Goal: Information Seeking & Learning: Understand process/instructions

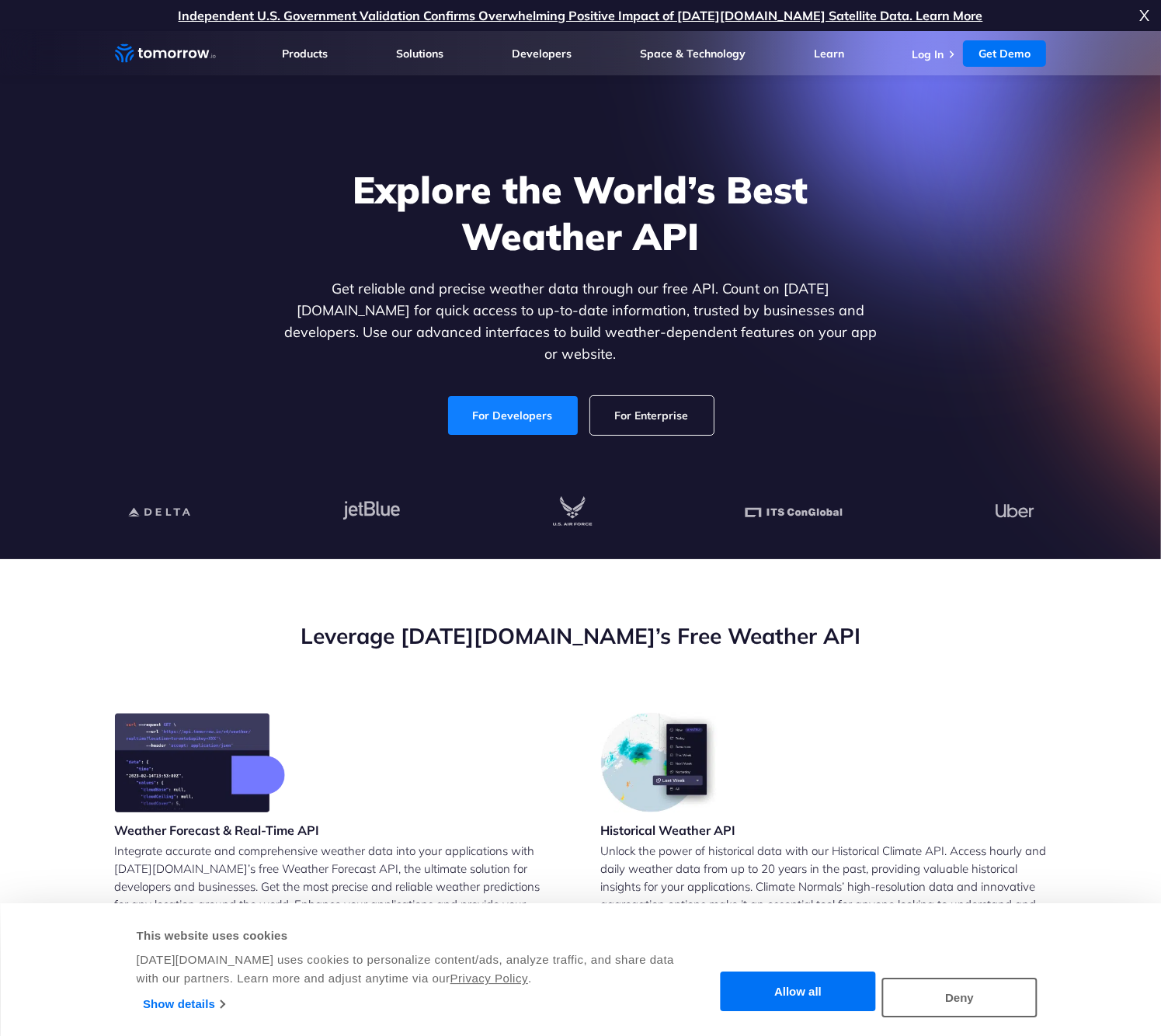
click at [482, 399] on link "For Developers" at bounding box center [512, 415] width 129 height 39
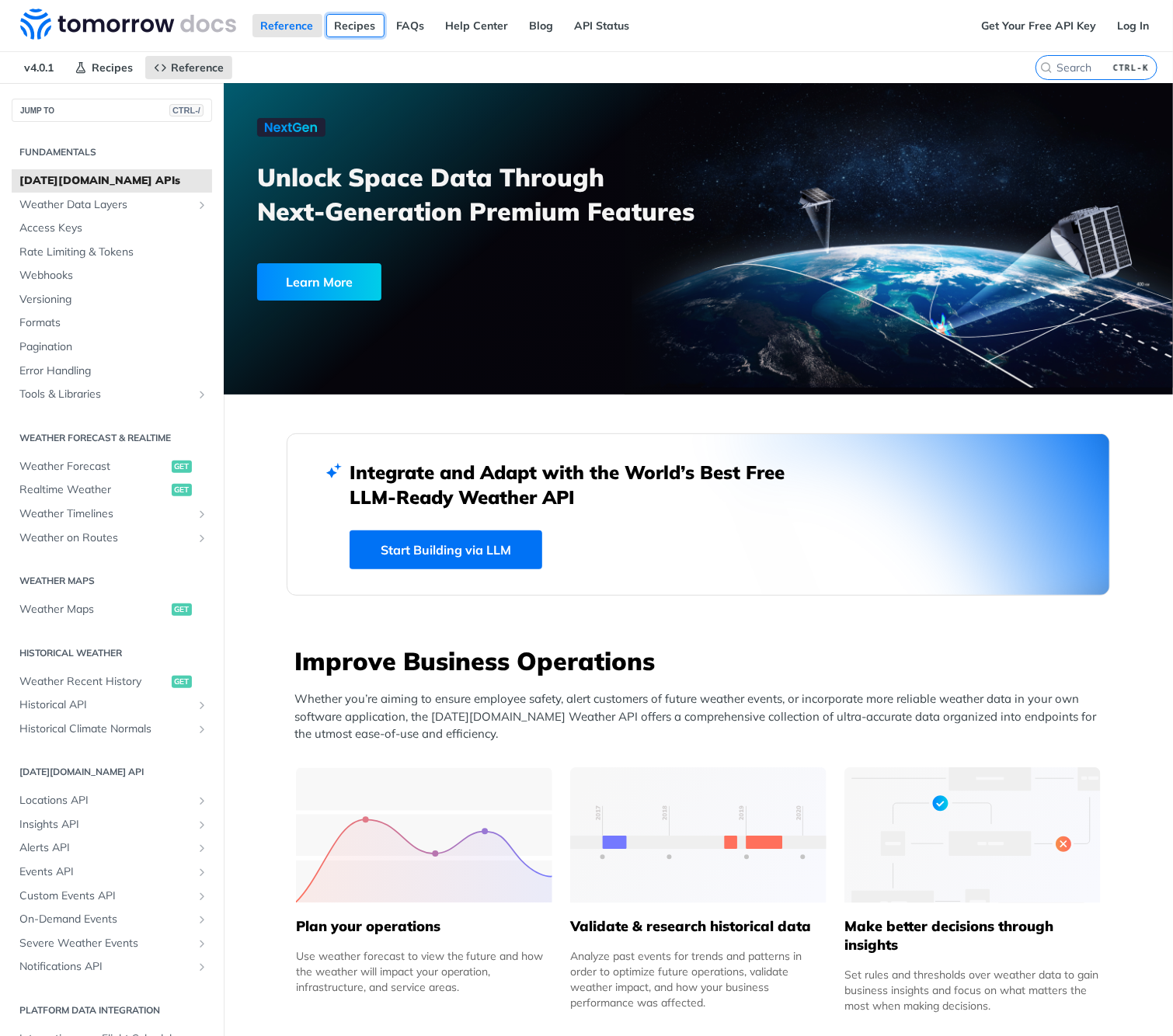
click at [362, 25] on link "Recipes" at bounding box center [355, 25] width 59 height 24
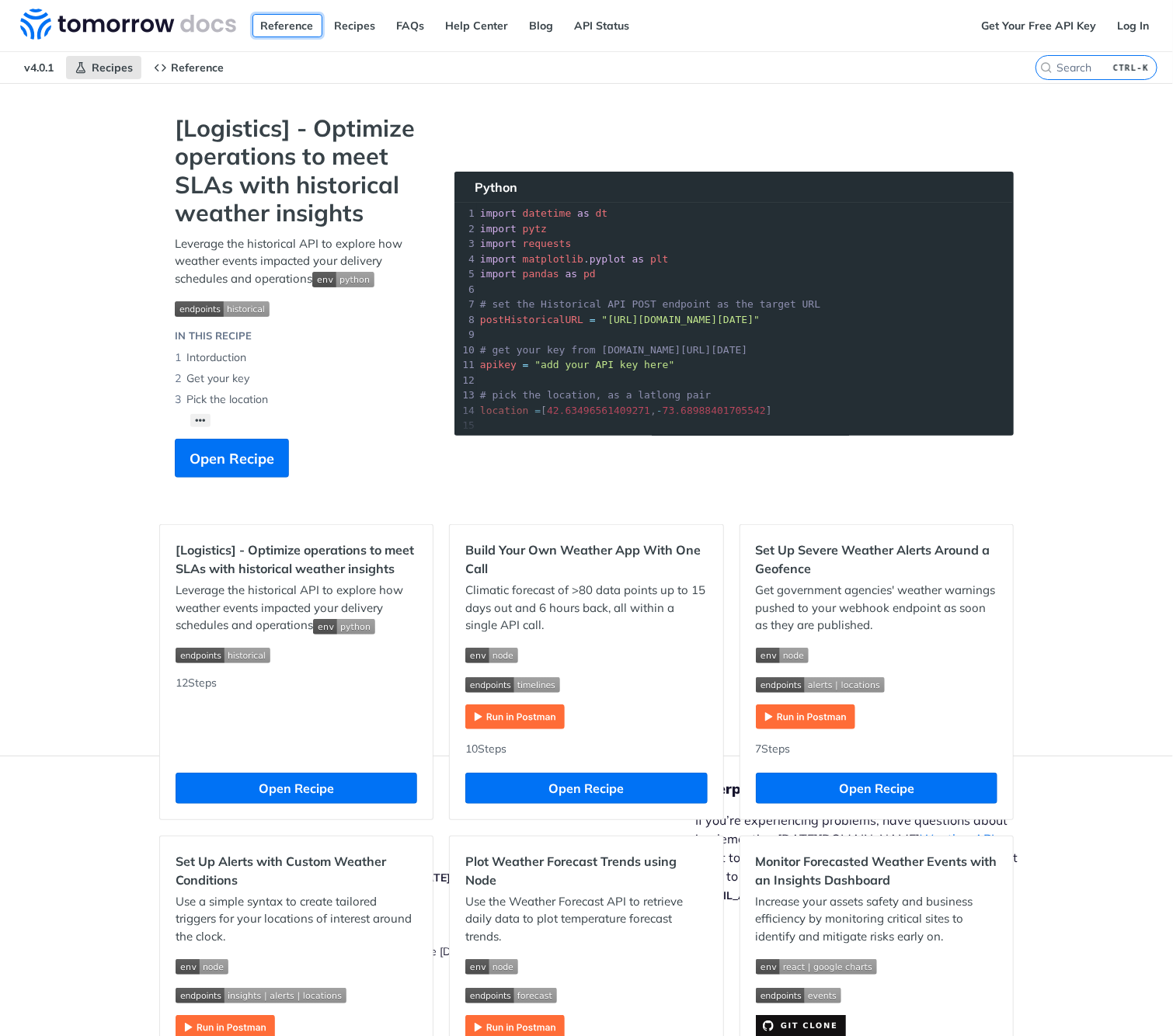
click at [262, 36] on link "Reference" at bounding box center [287, 25] width 70 height 24
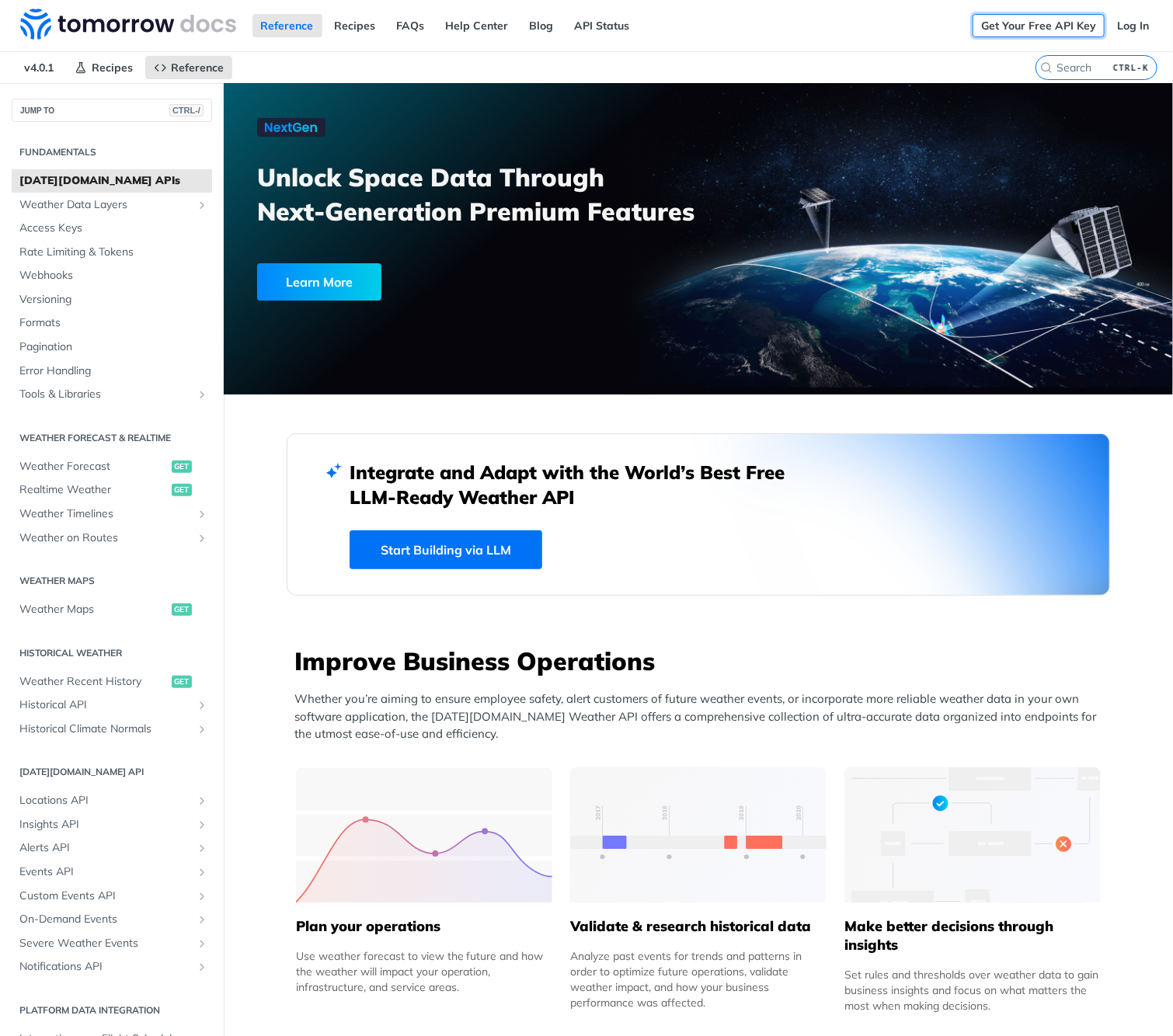
click at [1045, 30] on link "Get Your Free API Key" at bounding box center [1038, 25] width 132 height 24
click at [1124, 31] on link "Log In" at bounding box center [1132, 25] width 49 height 24
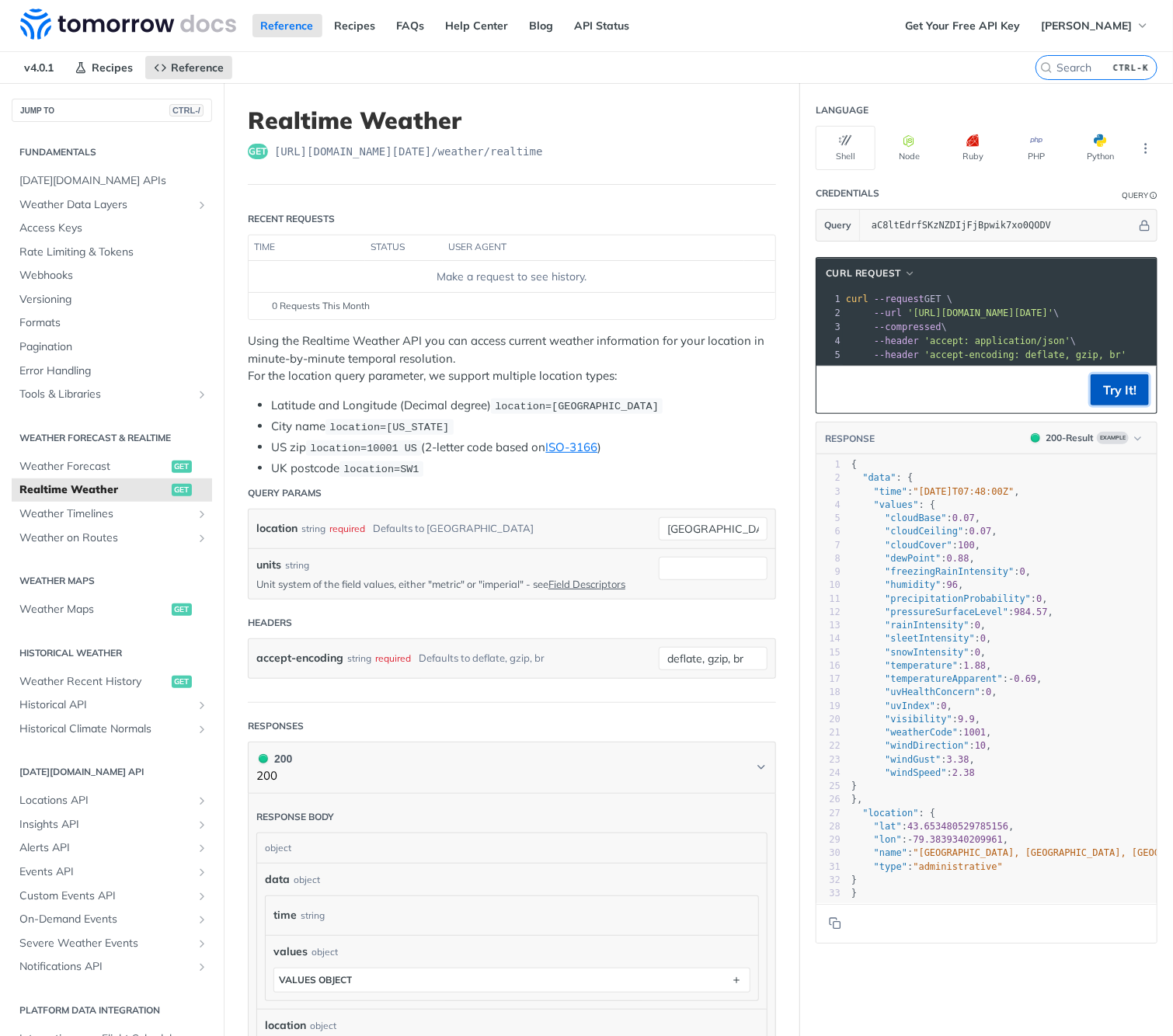
click at [1121, 392] on button "Try It!" at bounding box center [1119, 389] width 59 height 31
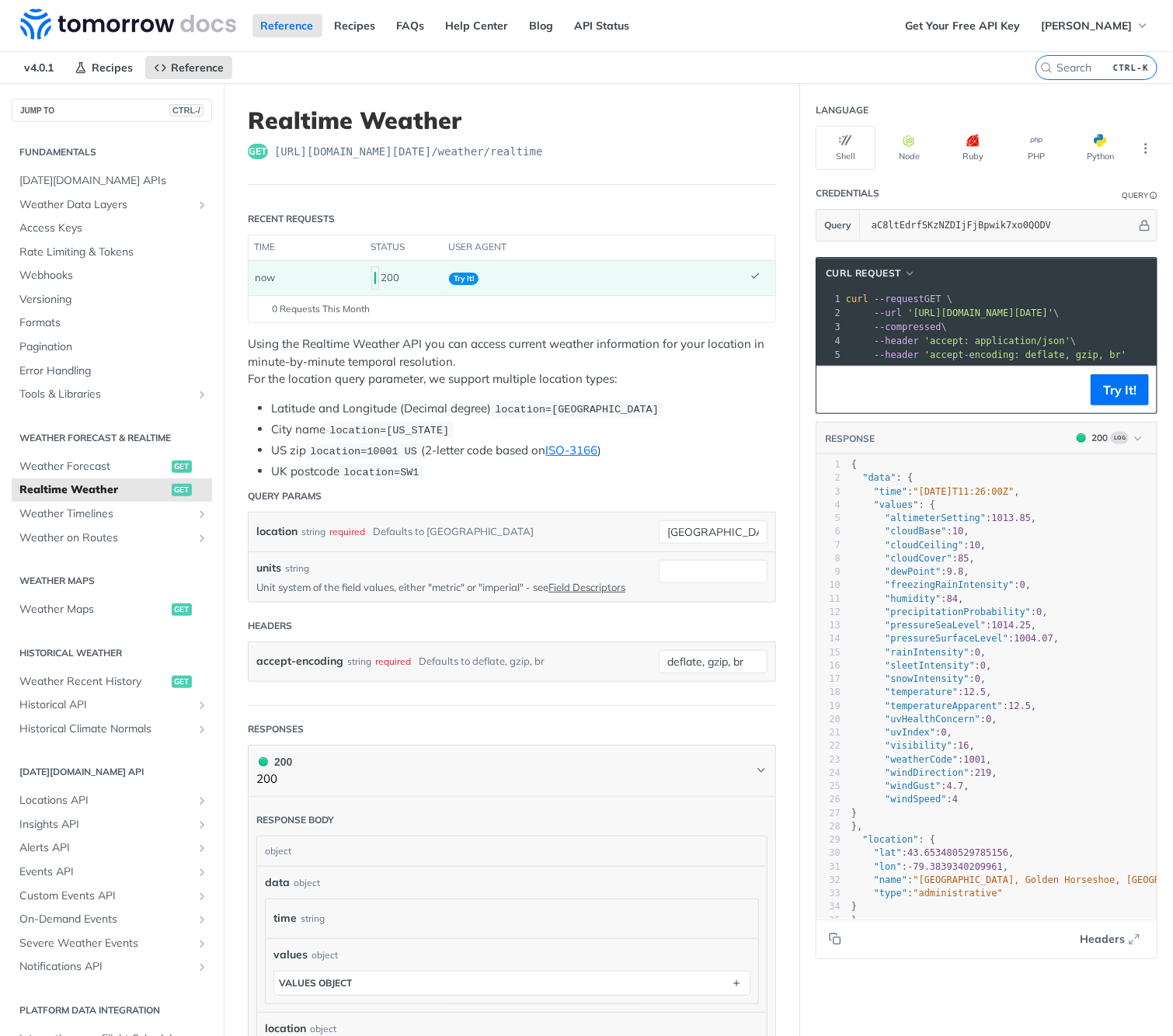
click at [976, 320] on pre "--compressed \" at bounding box center [1140, 327] width 595 height 14
click at [1099, 351] on pre "--header 'accept-encoding: deflate, gzip, br'" at bounding box center [1140, 354] width 595 height 14
drag, startPoint x: 1051, startPoint y: 286, endPoint x: 1308, endPoint y: 301, distance: 257.4
click at [1172, 301] on html "Jump to Content Reference Recipes FAQs Help Center Blog API Status Recipes Refe…" at bounding box center [586, 518] width 1173 height 1036
click at [1086, 330] on pre "--compressed \" at bounding box center [1140, 327] width 595 height 14
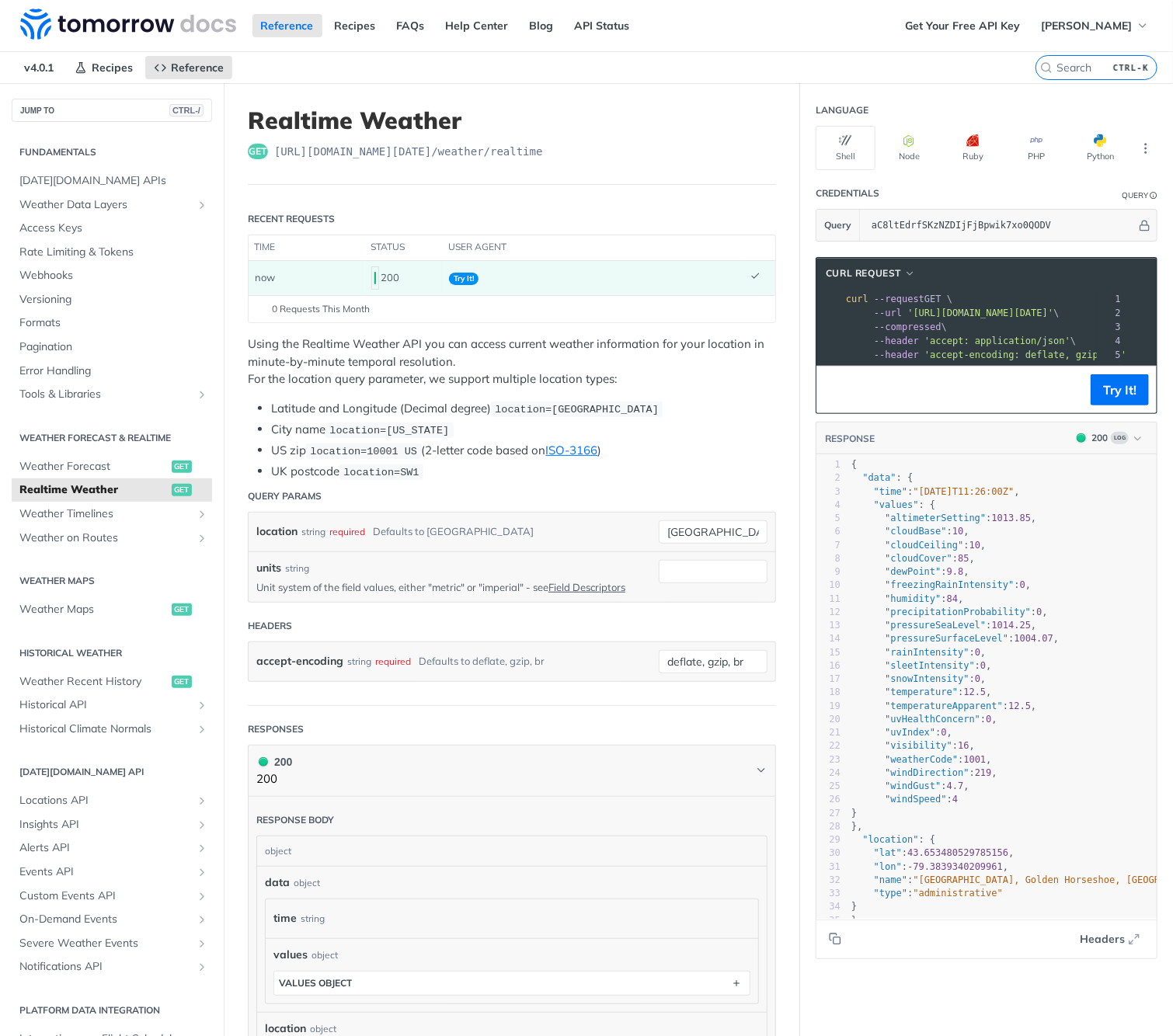
scroll to position [0, 280]
drag, startPoint x: 1114, startPoint y: 307, endPoint x: 1322, endPoint y: 314, distance: 208.1
click at [1172, 314] on html "Jump to Content Reference Recipes FAQs Help Center Blog API Status Recipes Refe…" at bounding box center [586, 518] width 1173 height 1036
click at [1006, 339] on pre "--header 'accept: application/json' \" at bounding box center [935, 341] width 595 height 14
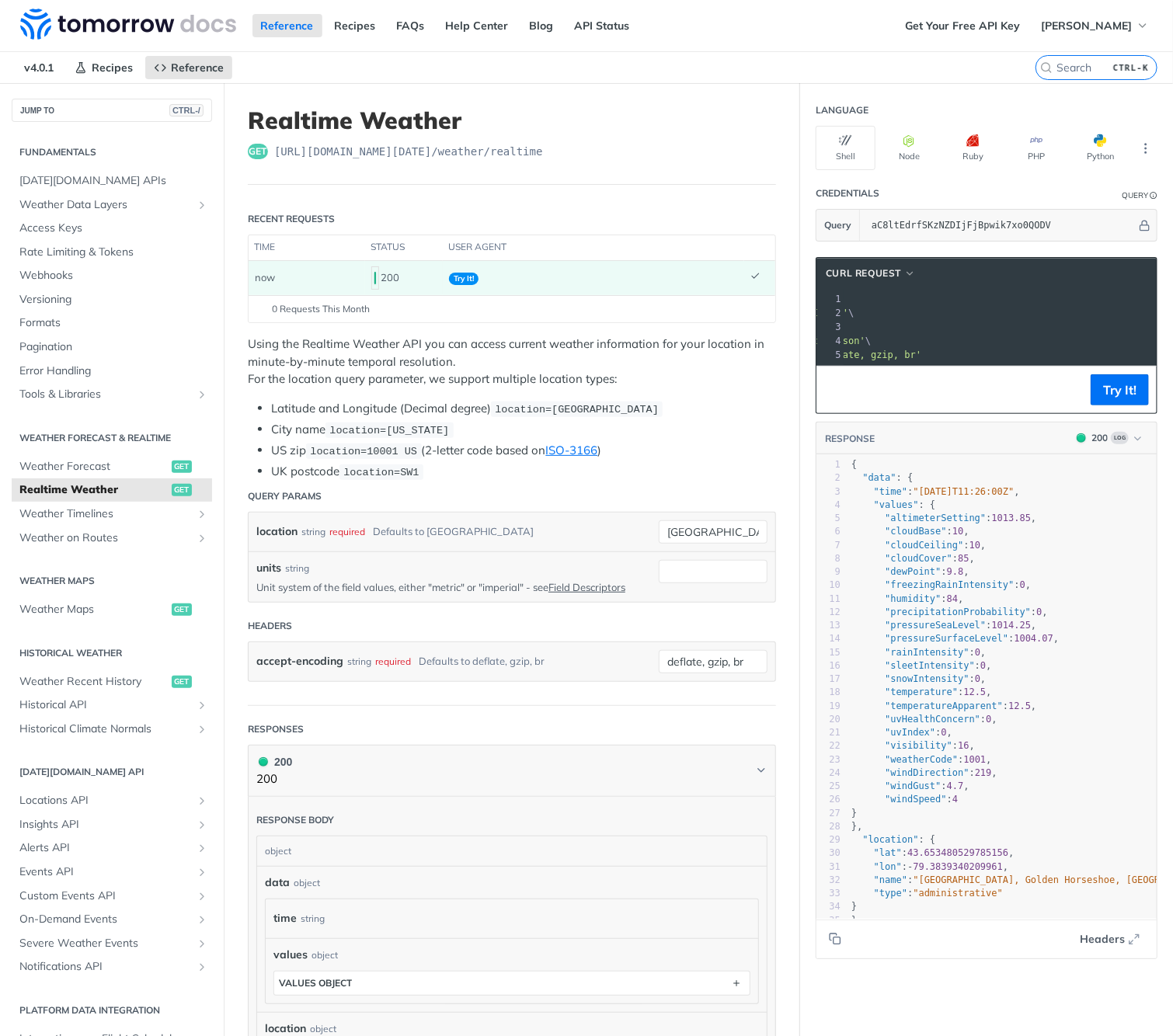
click at [848, 310] on span "'https://api.tomorrow.io/v4/weather/realtime?location=toronto&apikey=aC8ltEdrfS…" at bounding box center [774, 314] width 146 height 11
click at [978, 316] on pre "--url 'https://api.tomorrow.io/v4/weather/realtime?location=toronto&apikey=aC8l…" at bounding box center [935, 313] width 595 height 14
click at [848, 308] on span "'https://api.tomorrow.io/v4/weather/realtime?location=toronto&apikey=aC8ltEdrfS…" at bounding box center [774, 314] width 146 height 11
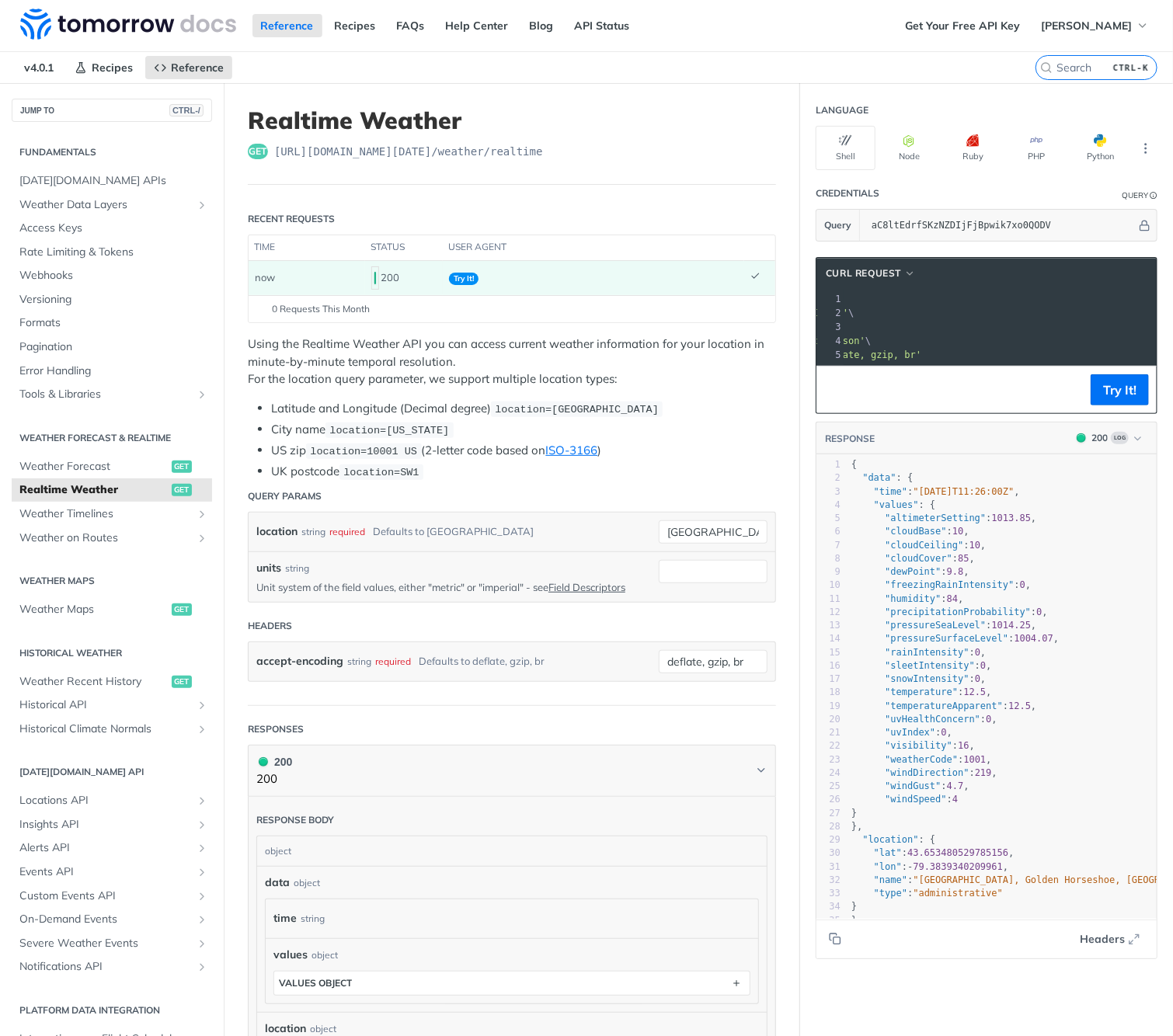
click at [848, 314] on span "'https://api.tomorrow.io/v4/weather/realtime?location=toronto&apikey=aC8ltEdrfS…" at bounding box center [774, 314] width 146 height 11
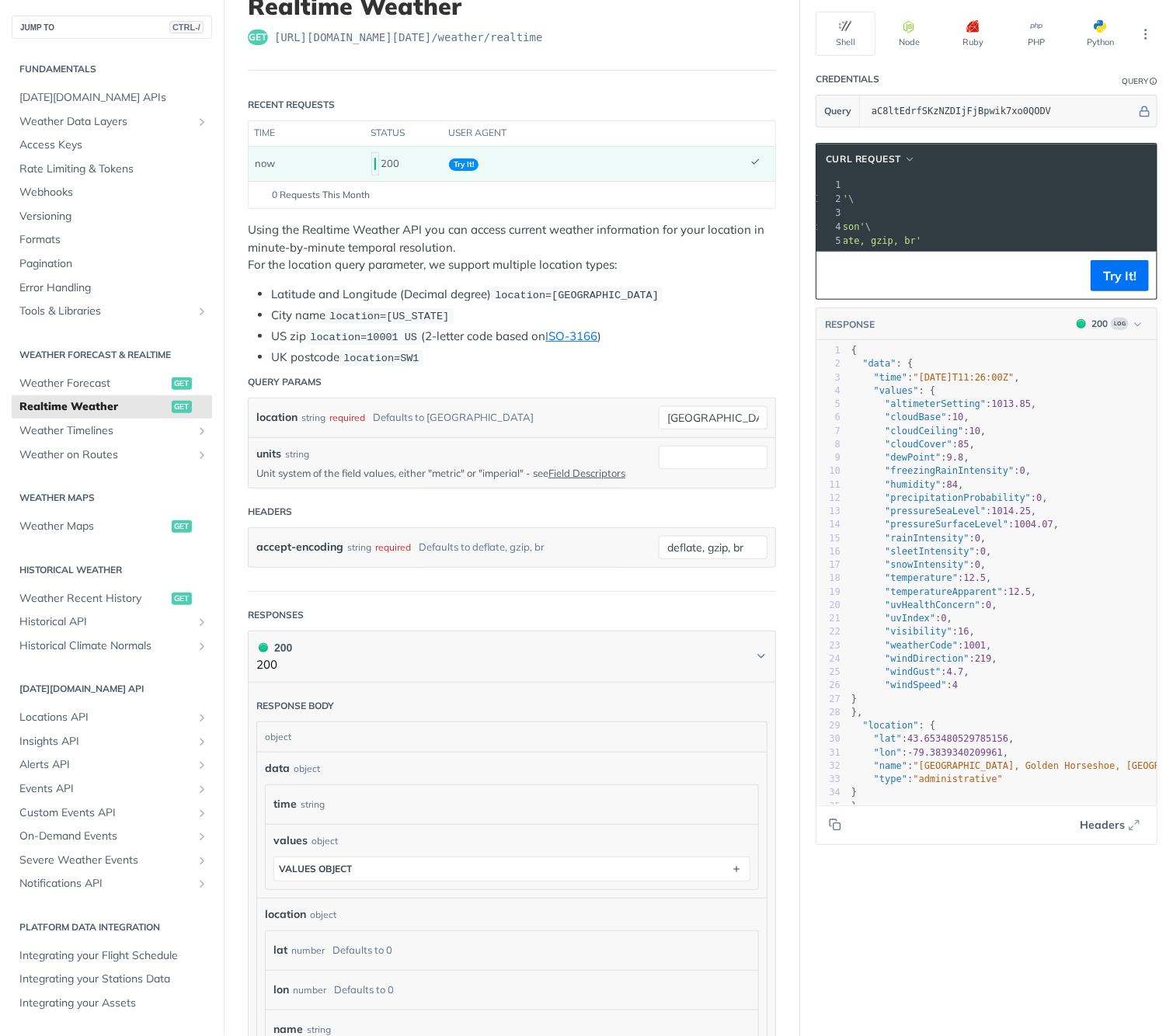
scroll to position [77, 0]
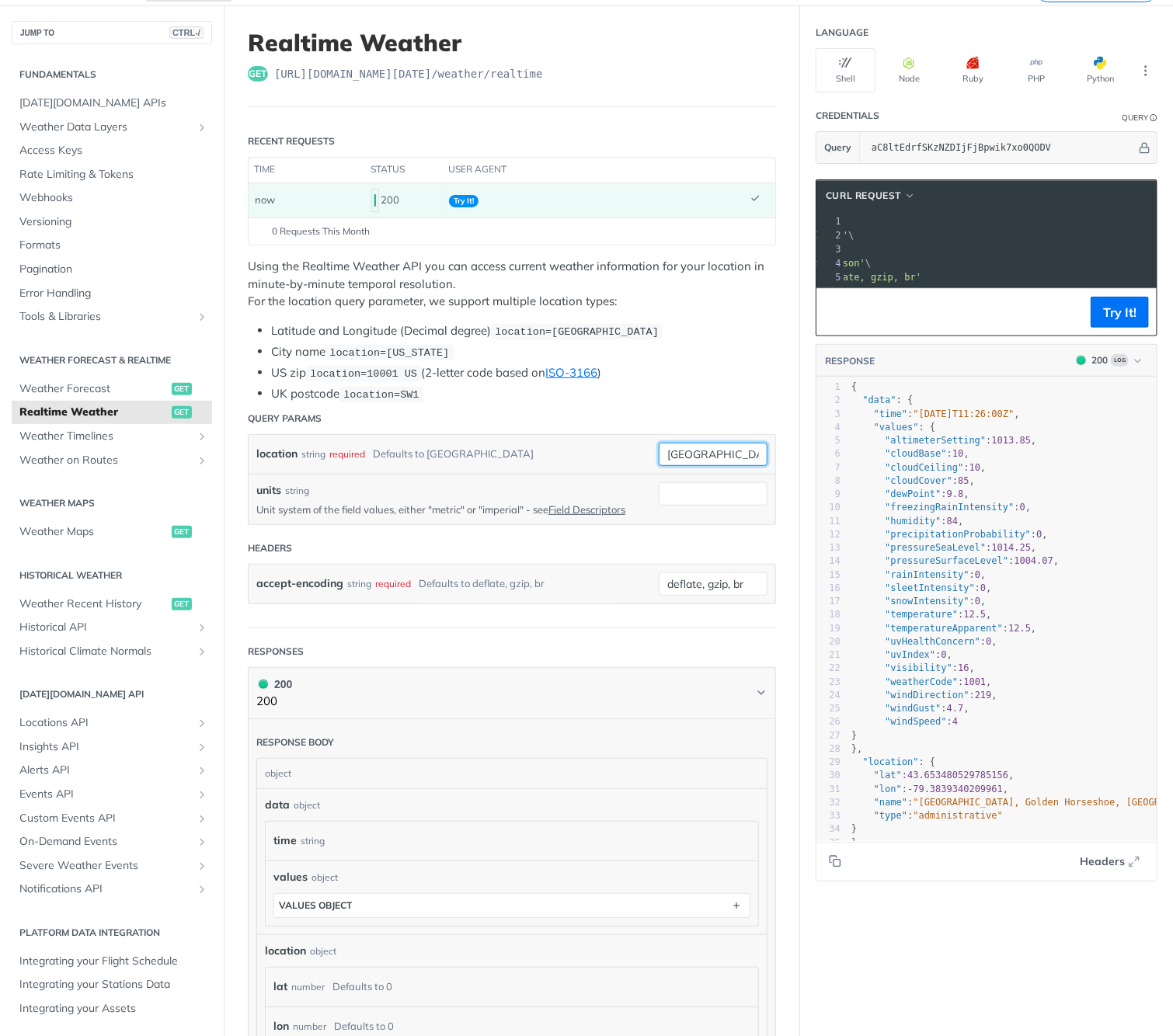
drag, startPoint x: 702, startPoint y: 460, endPoint x: 637, endPoint y: 444, distance: 66.9
click at [637, 444] on div "location string required Defaults to toronto toronto required type : string Use…" at bounding box center [511, 454] width 511 height 24
type input "seoul"
click at [1107, 321] on button "Try It!" at bounding box center [1119, 312] width 59 height 31
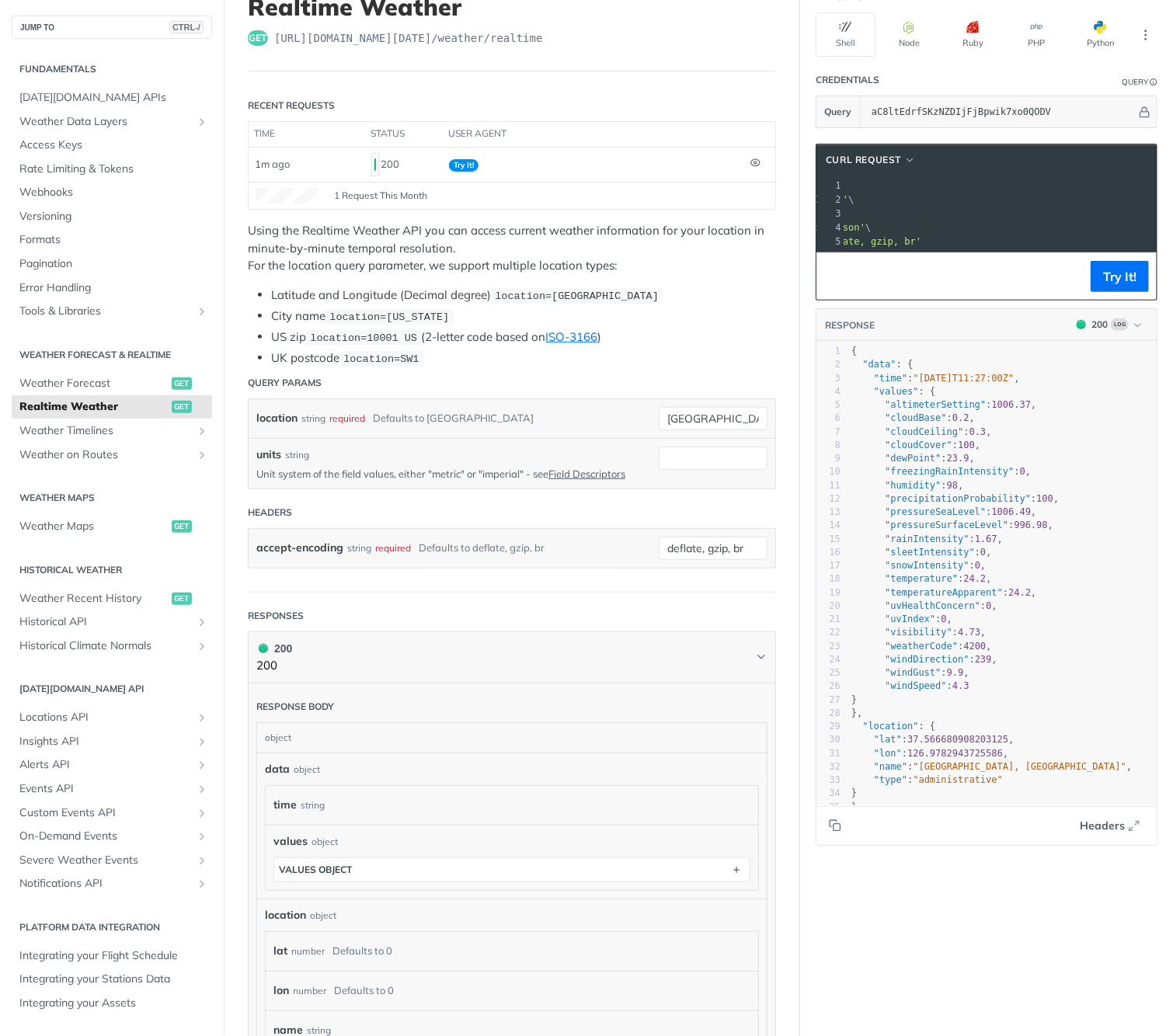
scroll to position [0, 0]
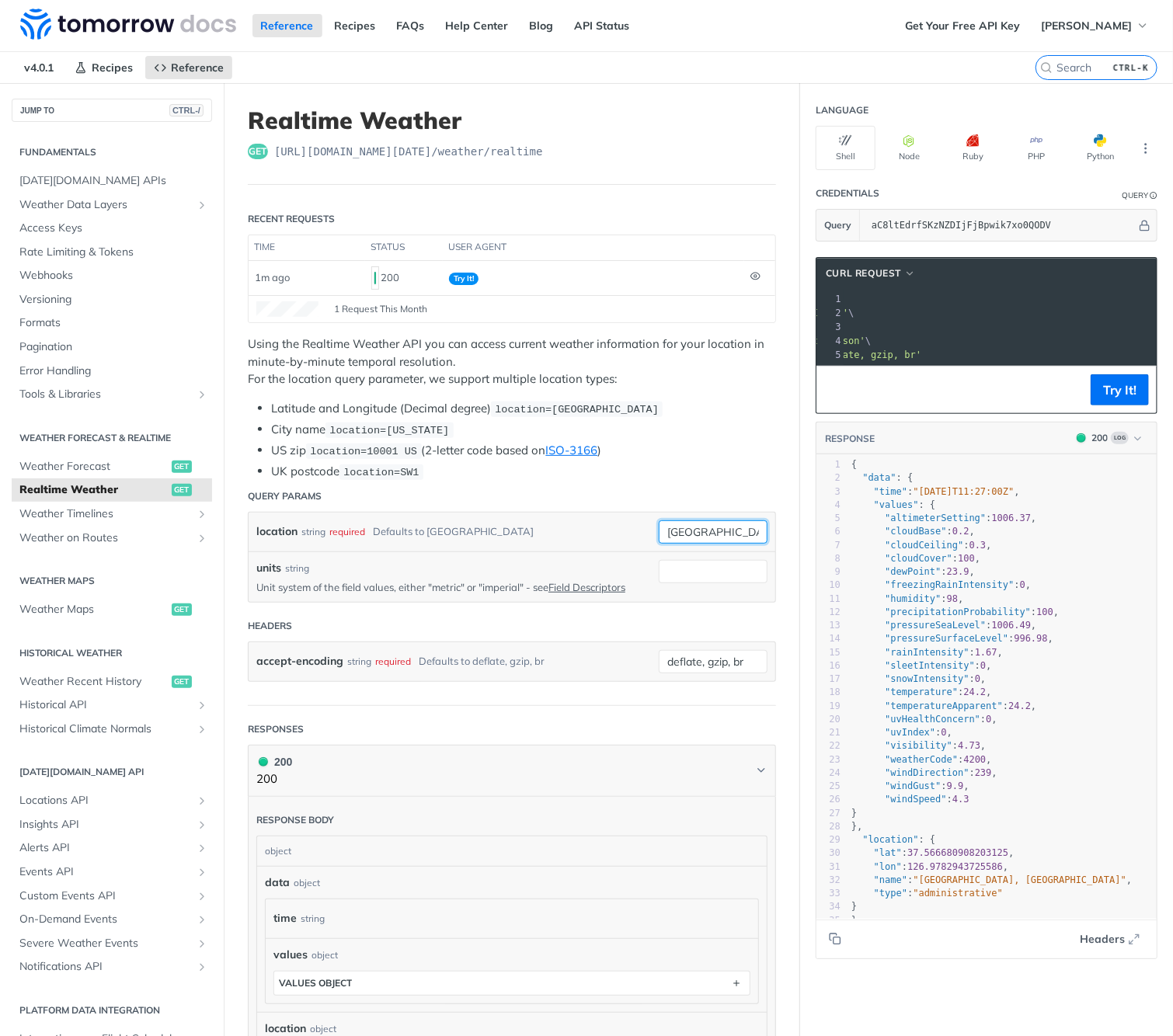
click at [715, 530] on input "seoul" at bounding box center [712, 532] width 109 height 24
click at [693, 444] on li "US zip location=10001 US (2-letter code based on ISO-3166 )" at bounding box center [523, 450] width 504 height 18
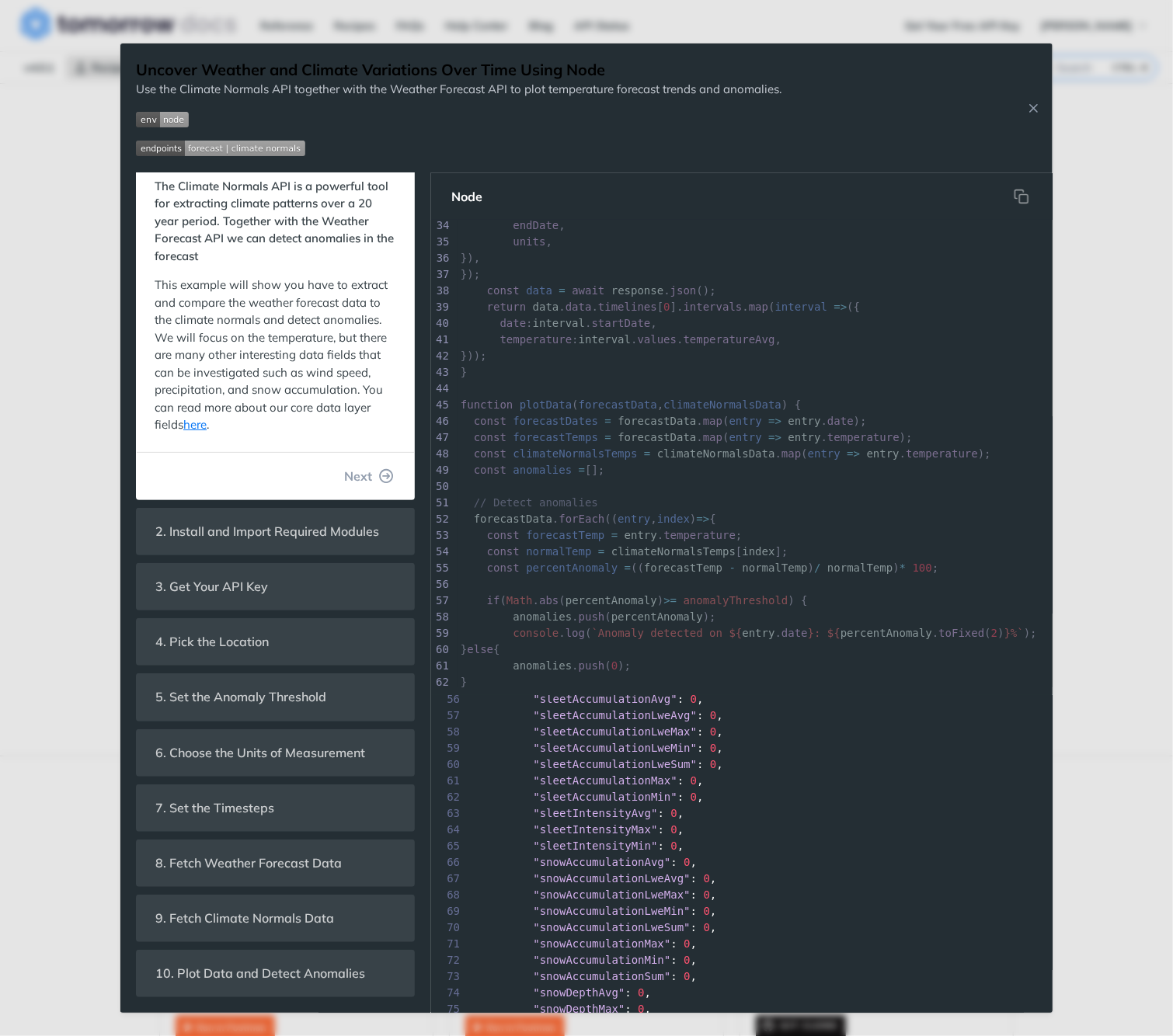
scroll to position [1010, 0]
click at [366, 480] on button "Next" at bounding box center [368, 476] width 75 height 31
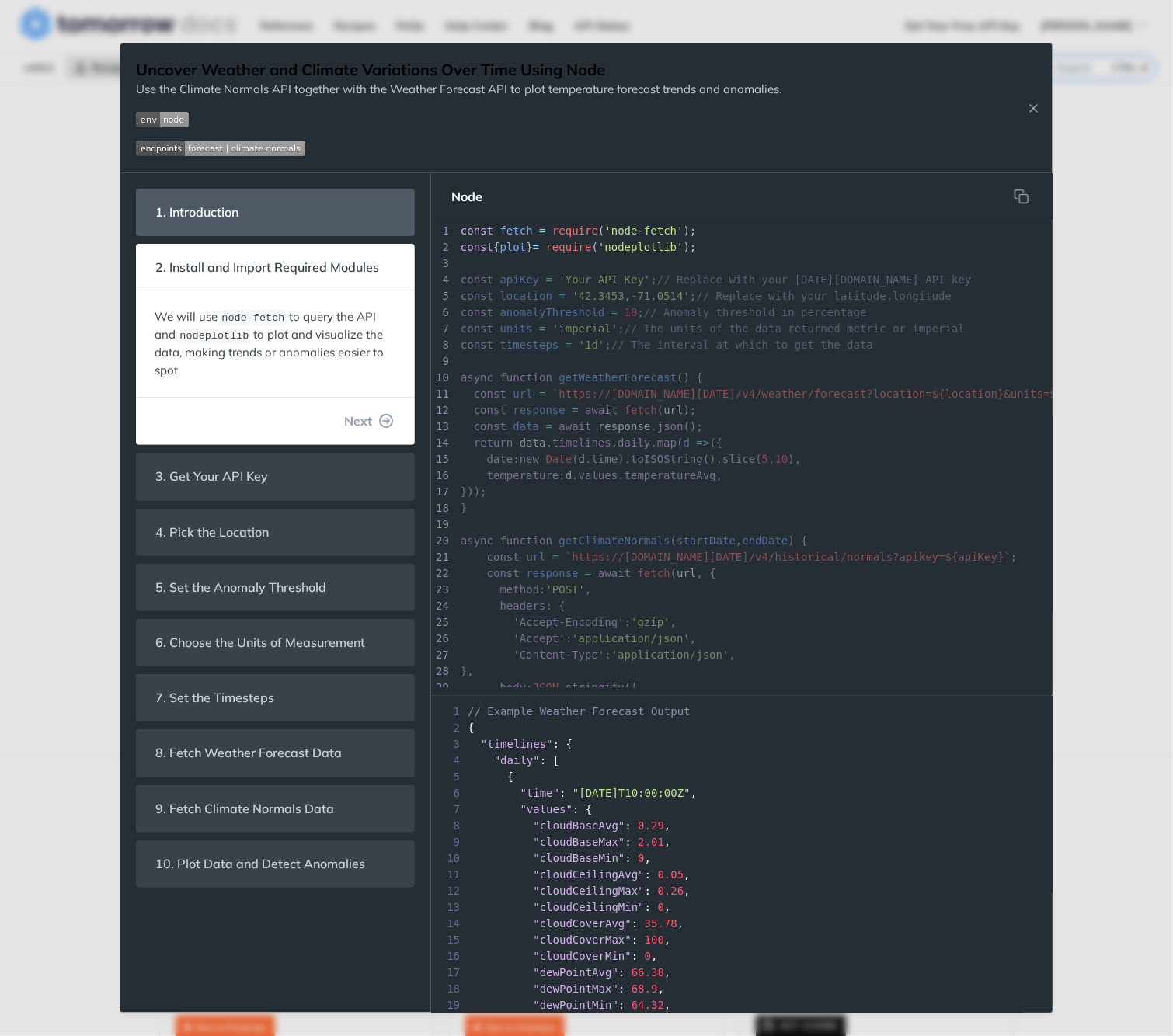
scroll to position [258, 0]
click at [382, 411] on button "Next" at bounding box center [368, 420] width 75 height 31
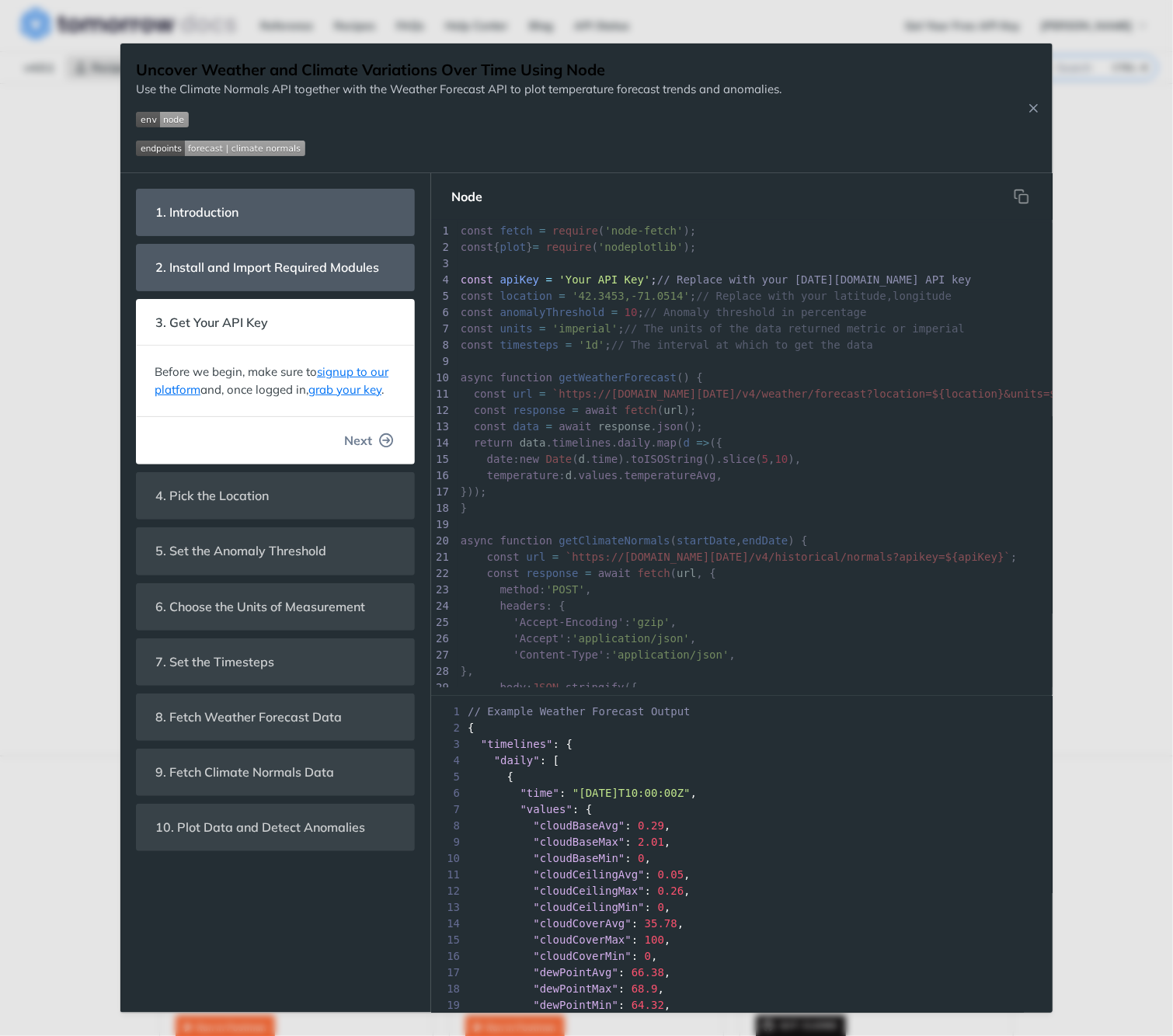
click at [382, 434] on icon "button" at bounding box center [386, 440] width 14 height 14
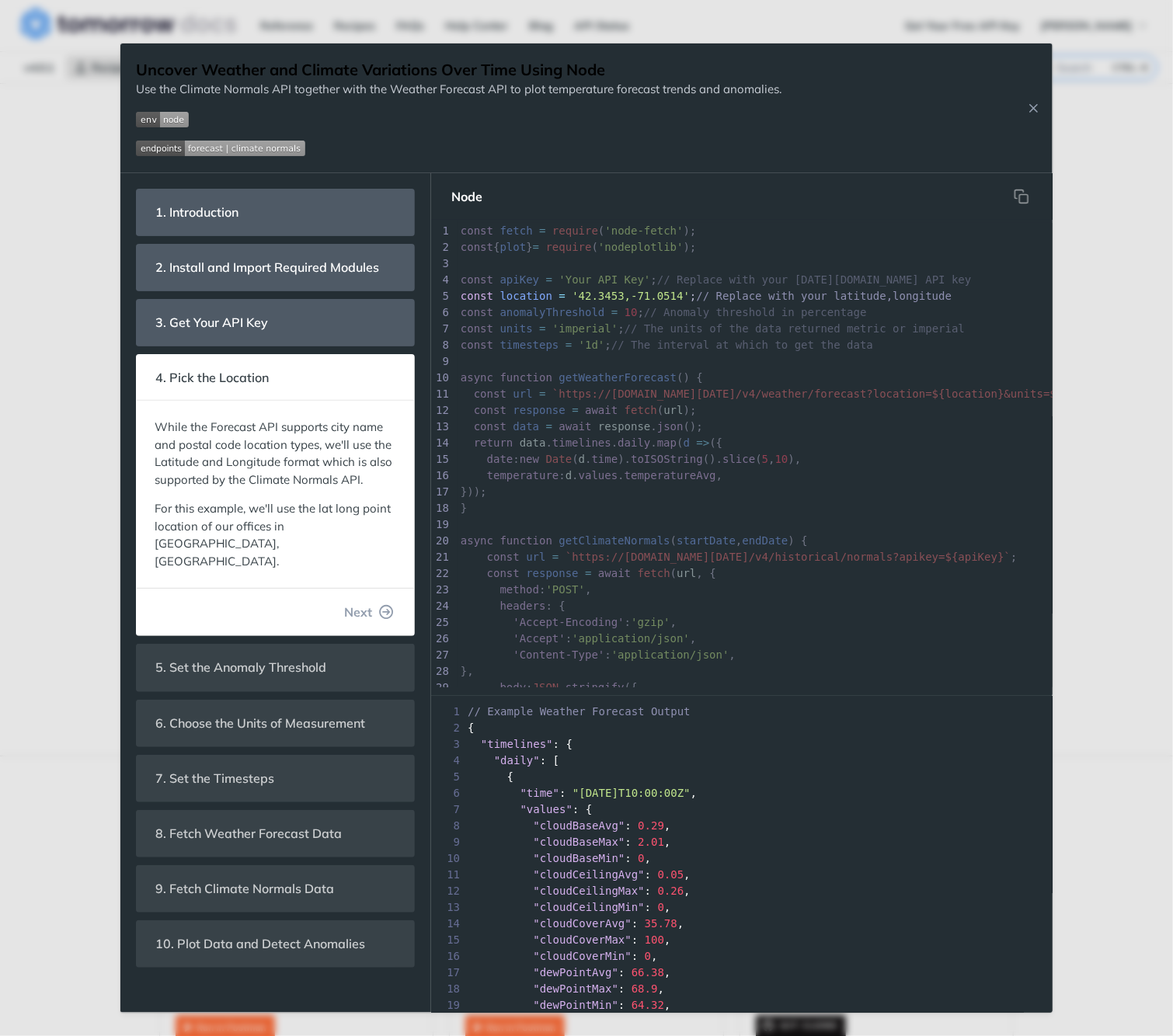
scroll to position [27, 0]
click at [382, 605] on icon "button" at bounding box center [386, 612] width 14 height 14
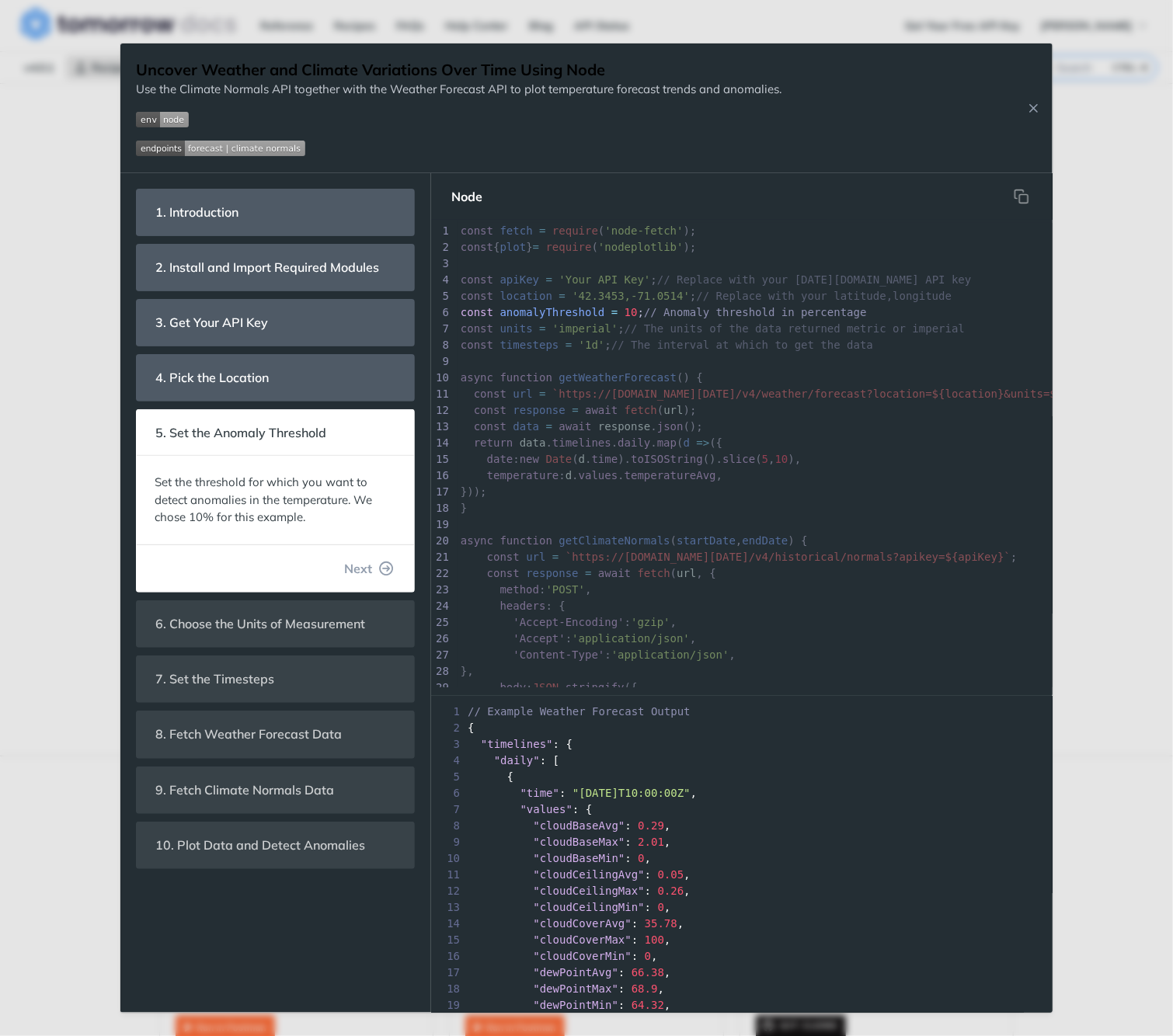
click at [382, 581] on button "Next" at bounding box center [368, 568] width 75 height 31
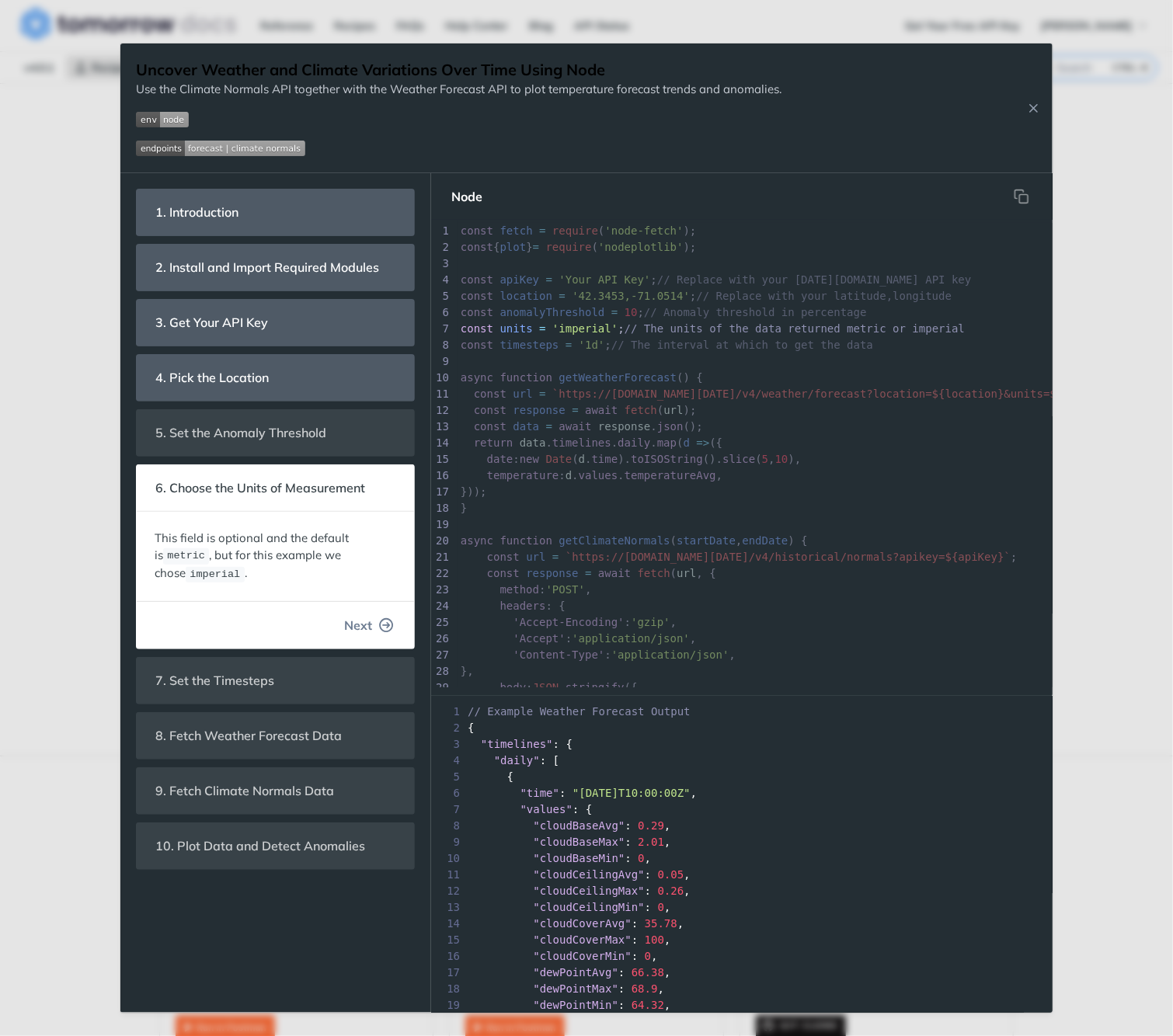
click at [373, 613] on button "Next" at bounding box center [368, 624] width 75 height 31
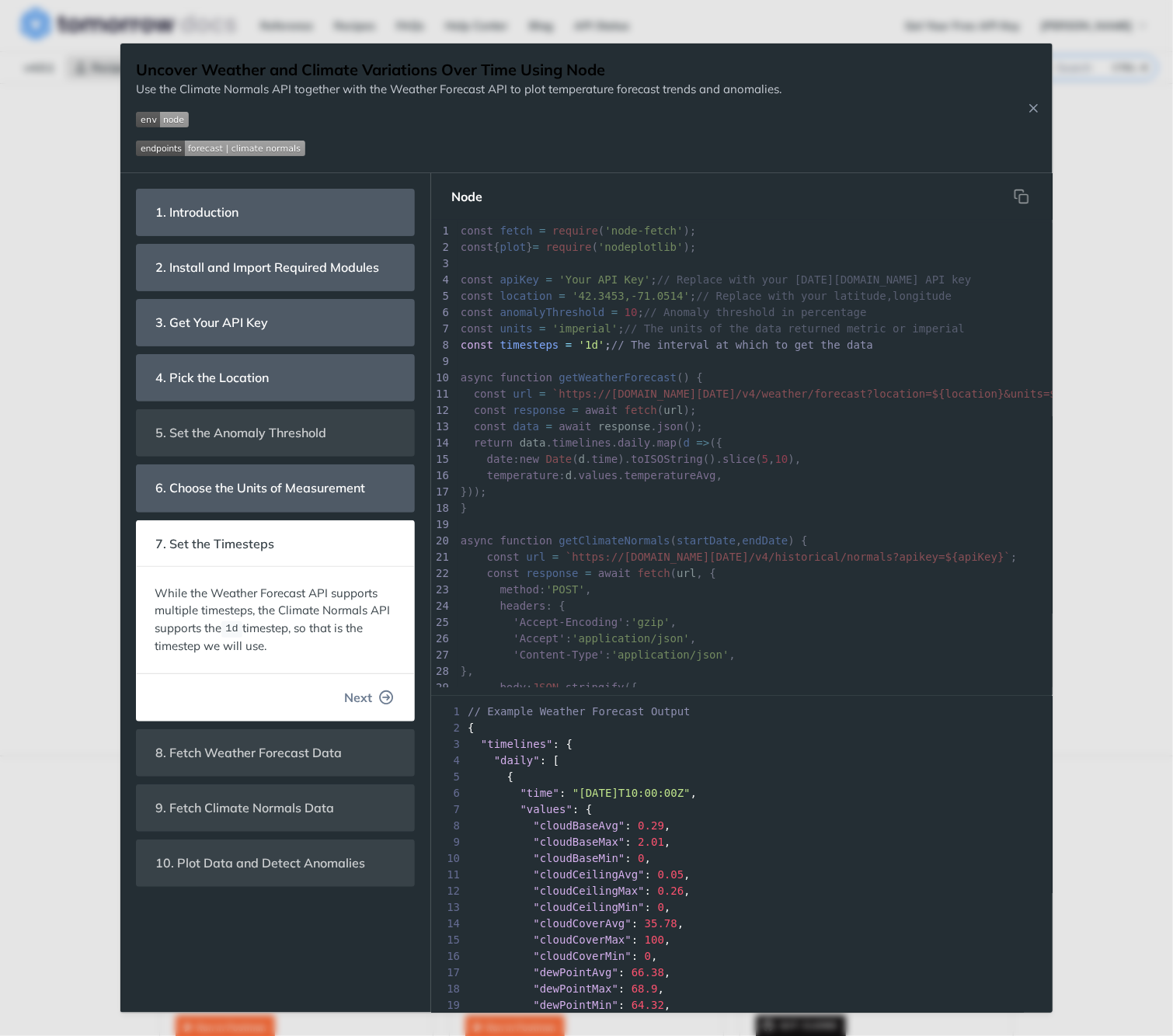
click at [365, 696] on span "Next" at bounding box center [358, 698] width 28 height 19
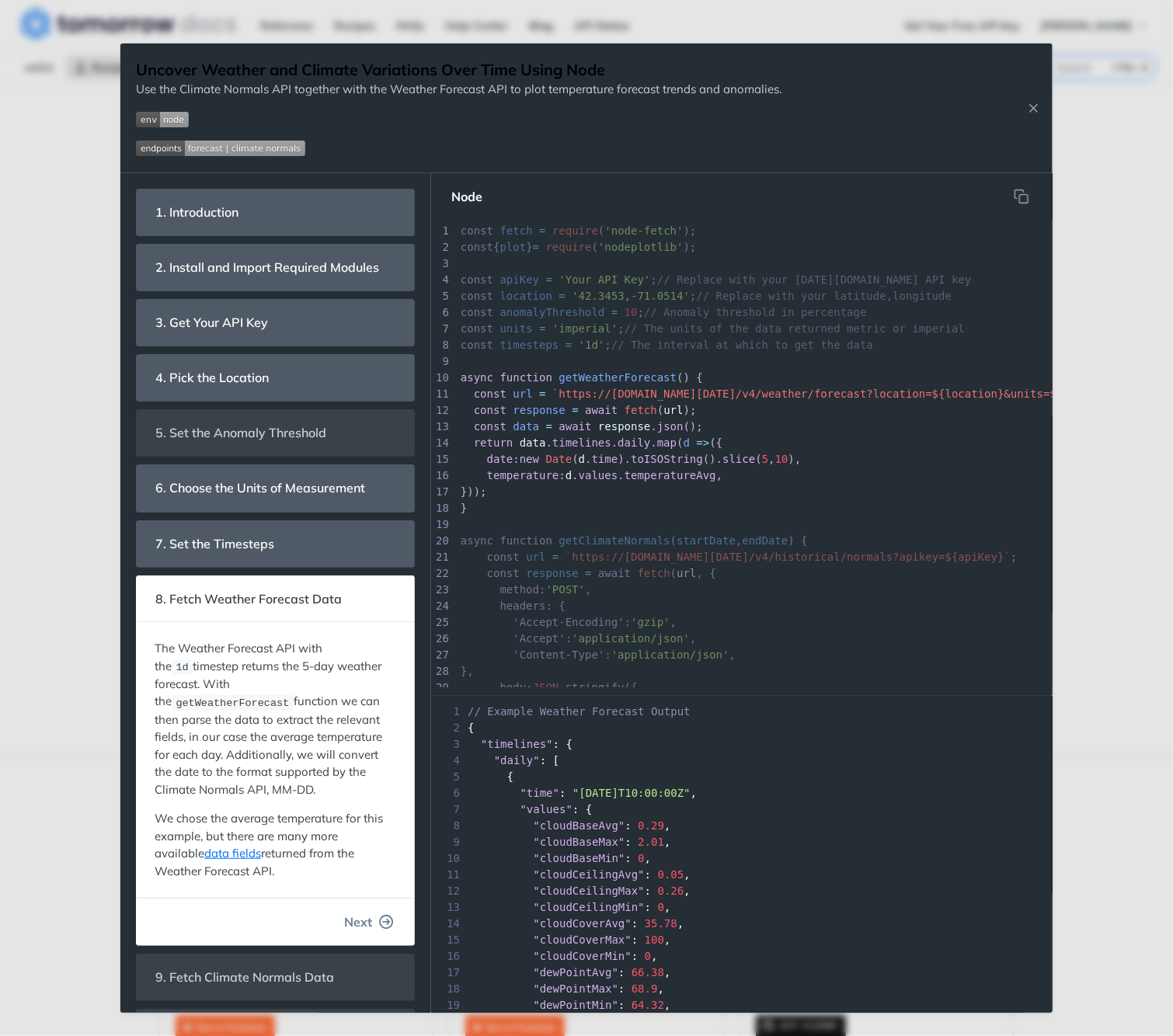
click at [380, 920] on icon "button" at bounding box center [386, 922] width 14 height 14
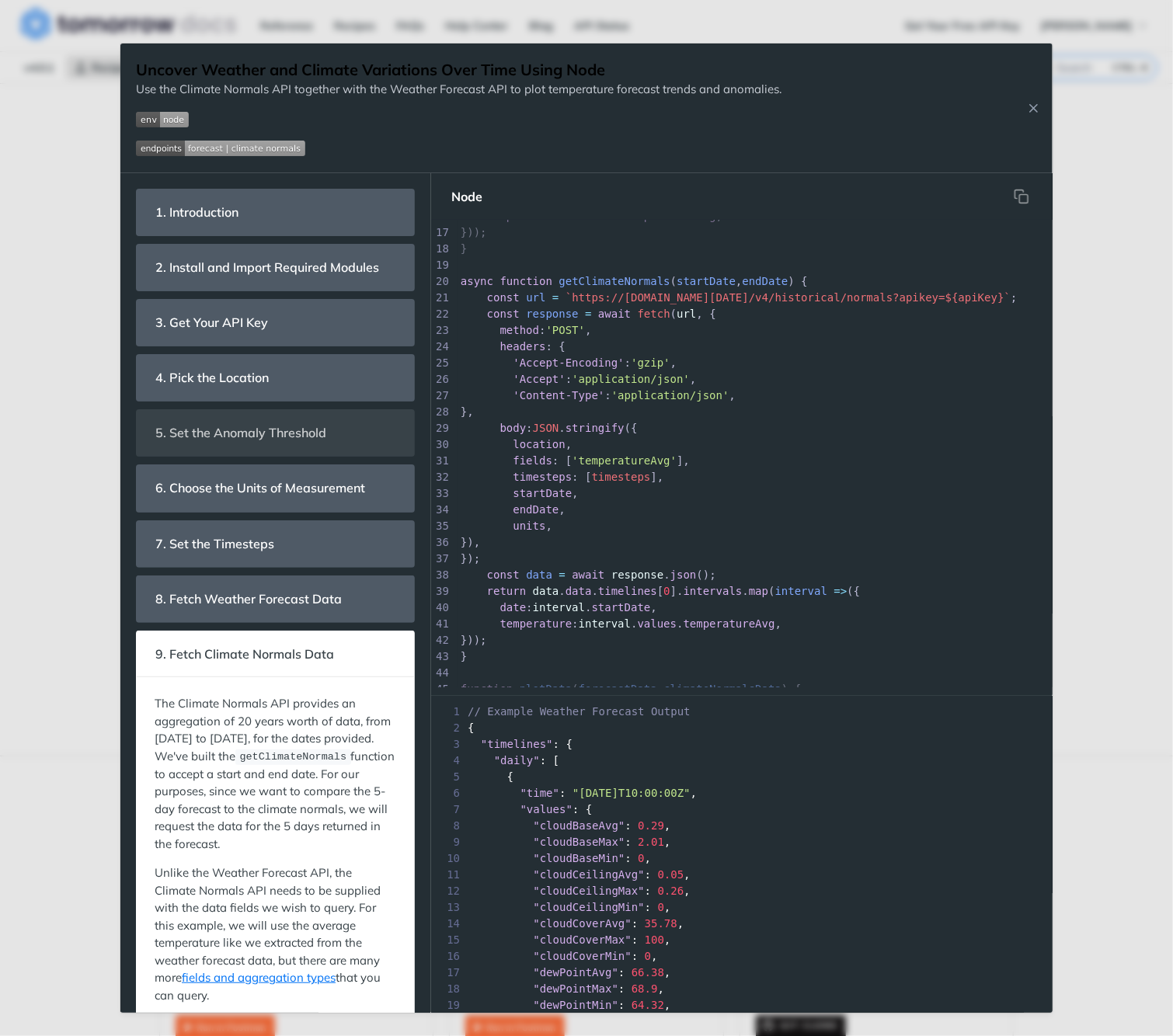
scroll to position [125, 0]
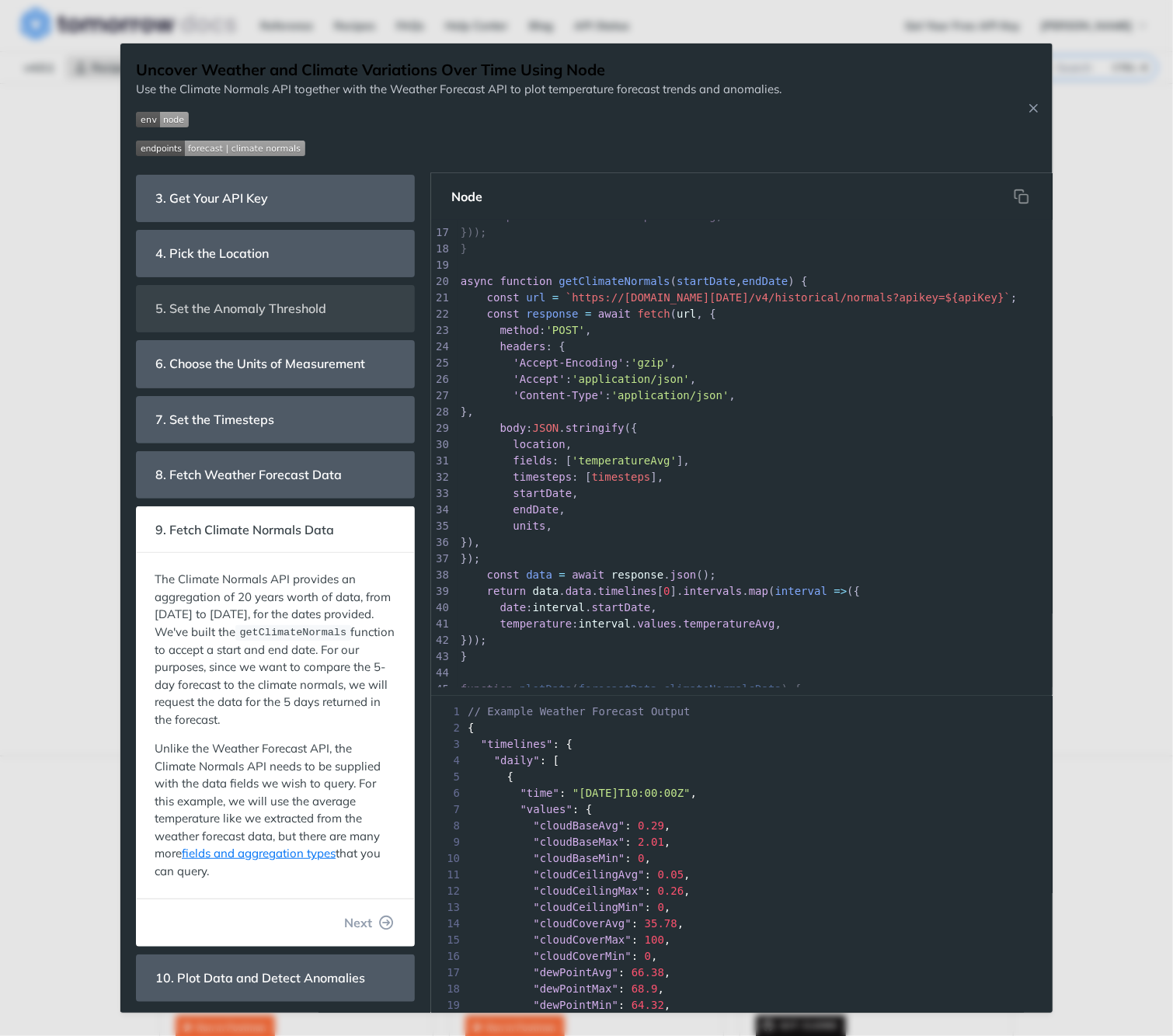
click at [364, 920] on button "Next" at bounding box center [368, 922] width 75 height 31
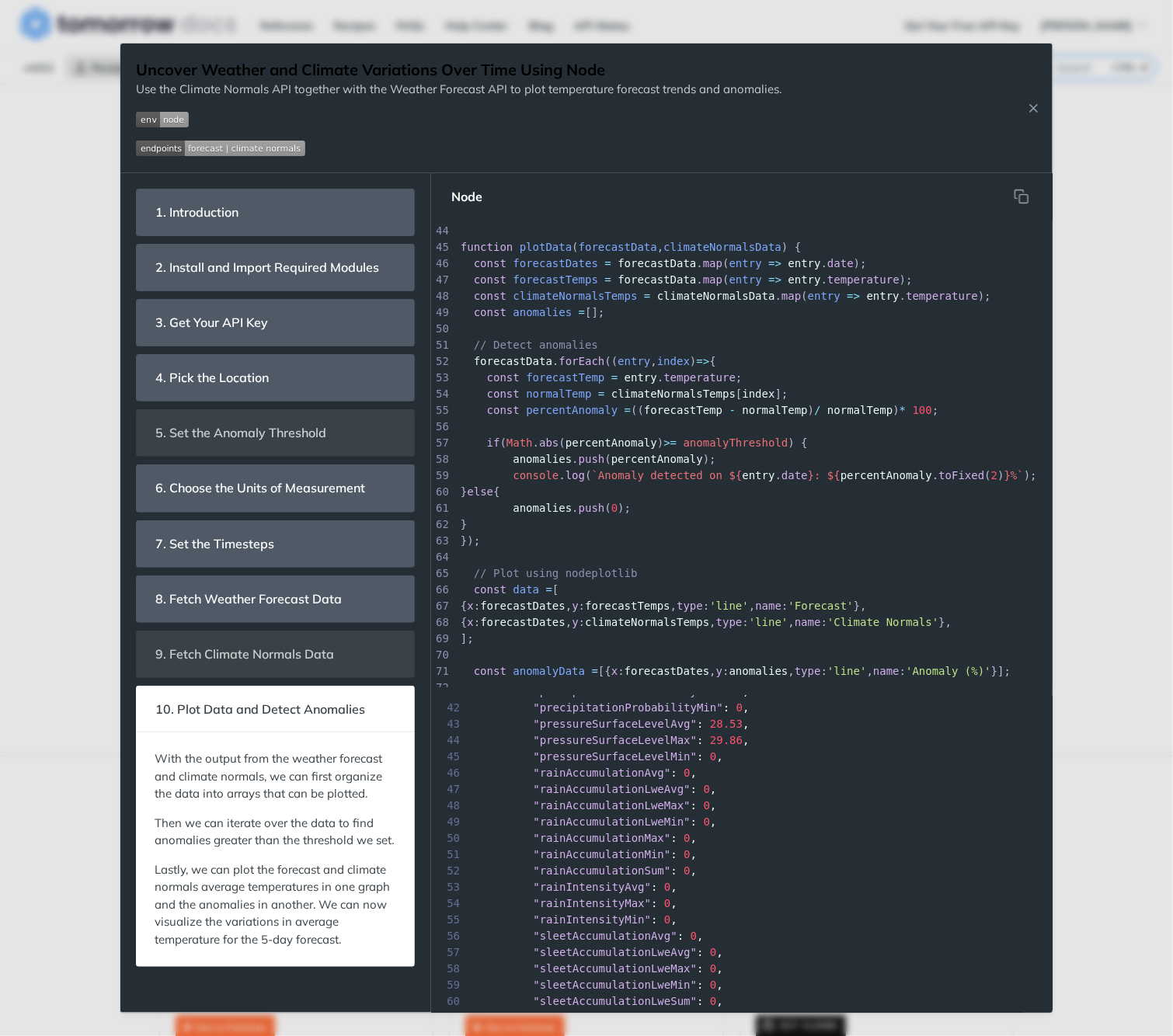
scroll to position [699, 0]
click at [1035, 98] on div "Uncover Weather and Climate Variations Over Time Using Node Use the Climate Nor…" at bounding box center [586, 108] width 932 height 129
click at [1032, 111] on icon "Close Recipe" at bounding box center [1032, 108] width 14 height 14
